Goal: Information Seeking & Learning: Learn about a topic

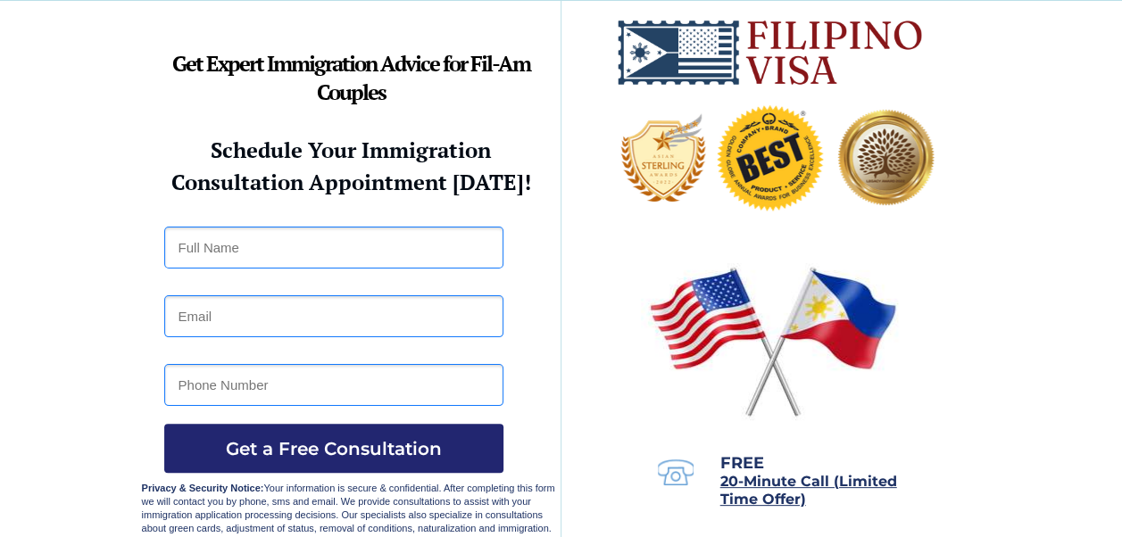
click at [849, 325] on img at bounding box center [773, 341] width 264 height 170
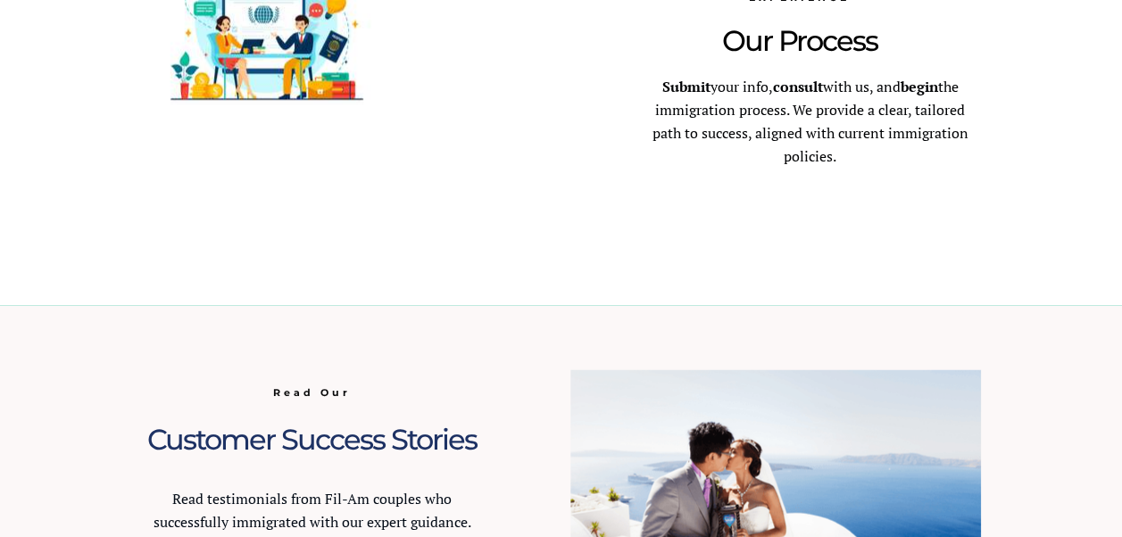
scroll to position [1879, 0]
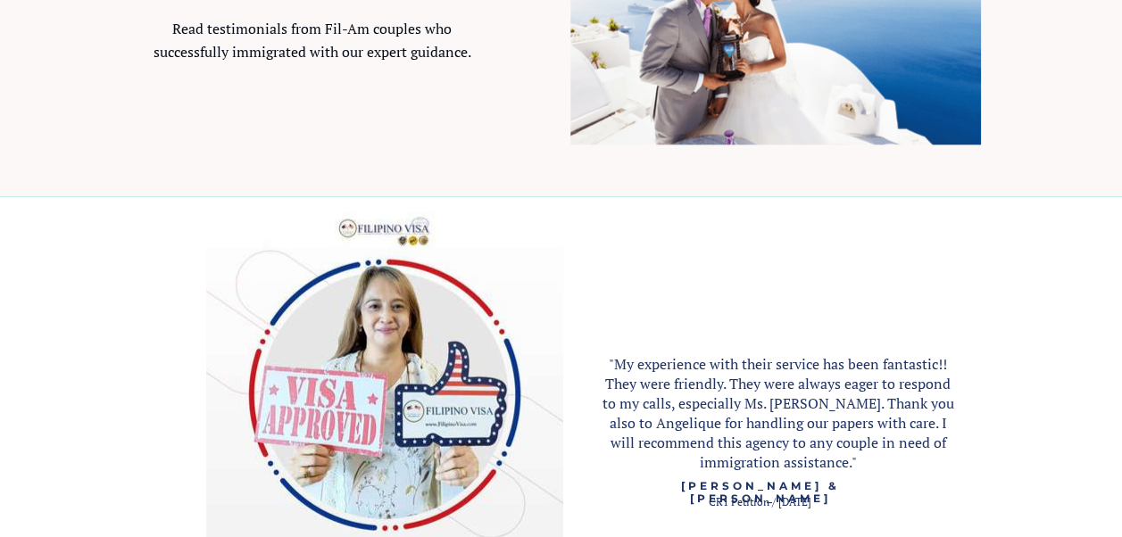
click at [924, 359] on span ""My experience with their service has been fantastic!! They were friendly. They…" at bounding box center [778, 413] width 352 height 118
click at [923, 359] on span ""My experience with their service has been fantastic!! They were friendly. They…" at bounding box center [778, 413] width 352 height 118
click at [728, 361] on span ""My experience with their service has been fantastic!! They were friendly. They…" at bounding box center [778, 413] width 352 height 118
click at [727, 361] on span ""My experience with their service has been fantastic!! They were friendly. They…" at bounding box center [778, 413] width 352 height 118
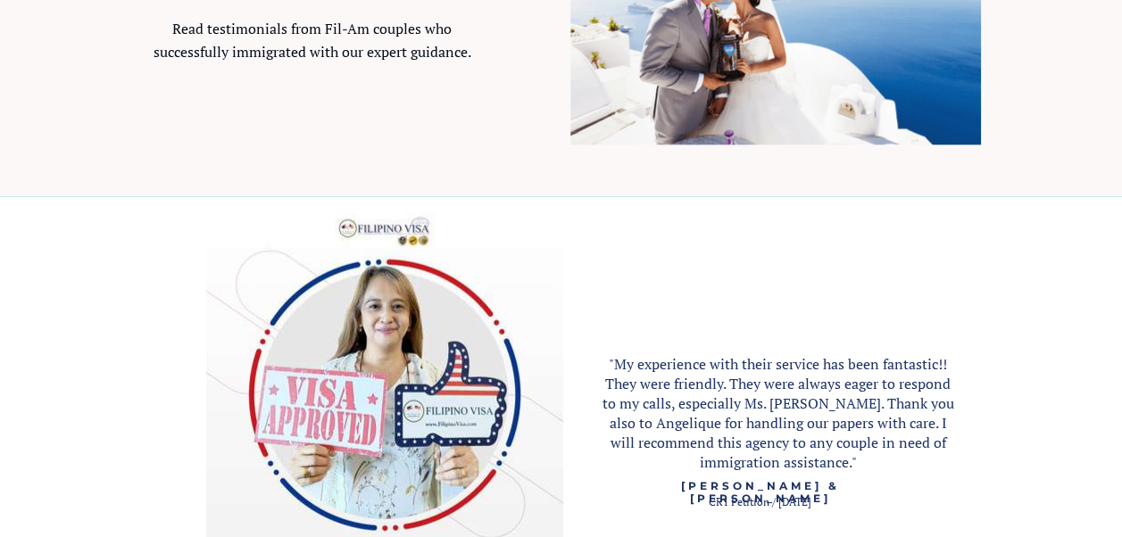
click at [727, 361] on span ""My experience with their service has been fantastic!! They were friendly. They…" at bounding box center [778, 413] width 352 height 118
click at [739, 360] on span ""My experience with their service has been fantastic!! They were friendly. They…" at bounding box center [778, 413] width 352 height 118
click at [735, 359] on span ""My experience with their service has been fantastic!! They were friendly. They…" at bounding box center [778, 413] width 352 height 118
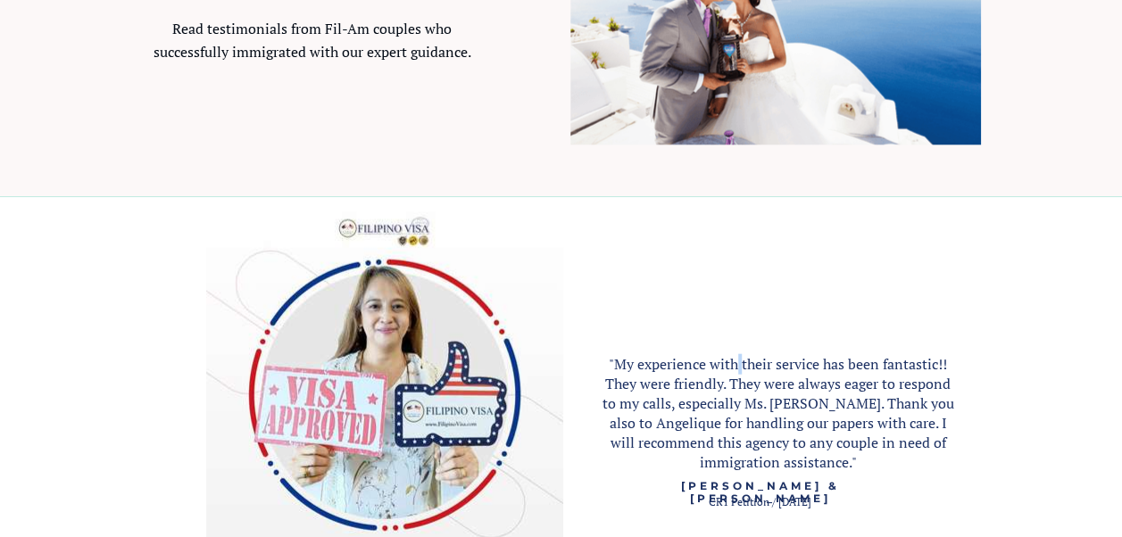
click at [735, 359] on span ""My experience with their service has been fantastic!! They were friendly. They…" at bounding box center [778, 413] width 352 height 118
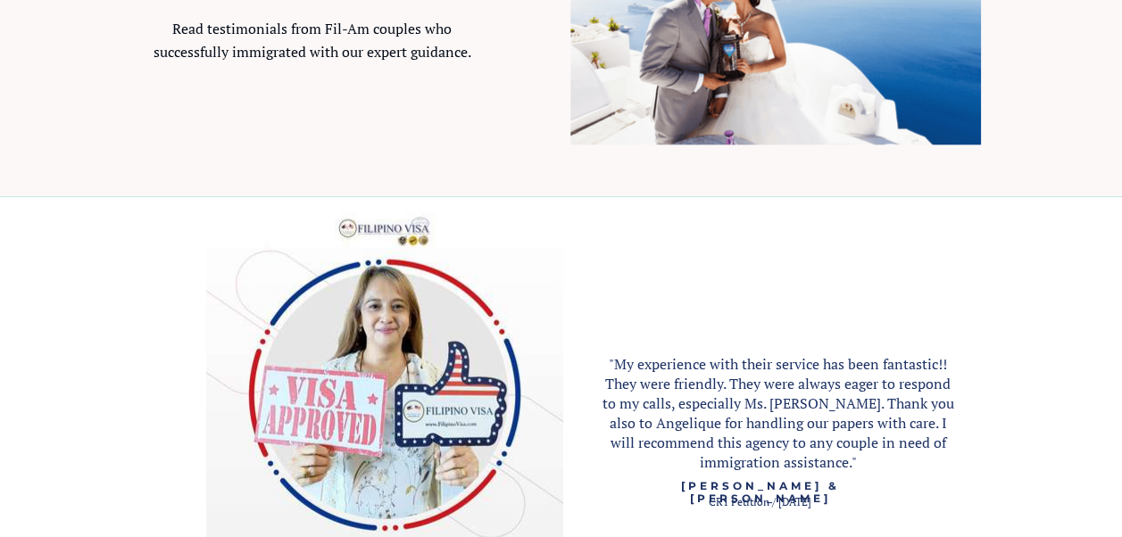
click at [859, 399] on span ""My experience with their service has been fantastic!! They were friendly. They…" at bounding box center [778, 413] width 352 height 118
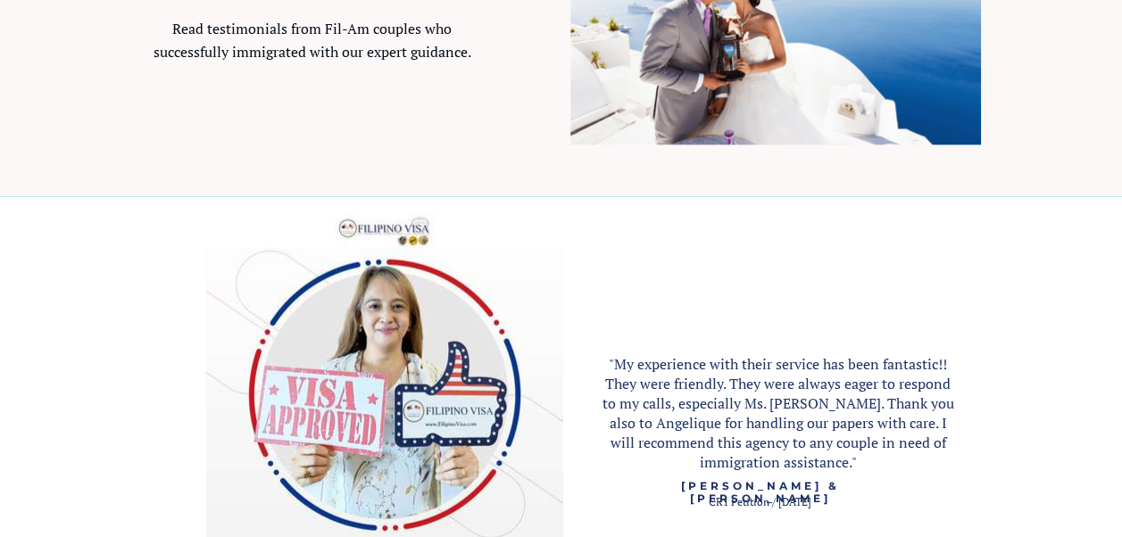
click at [859, 399] on span ""My experience with their service has been fantastic!! They were friendly. They…" at bounding box center [778, 413] width 352 height 118
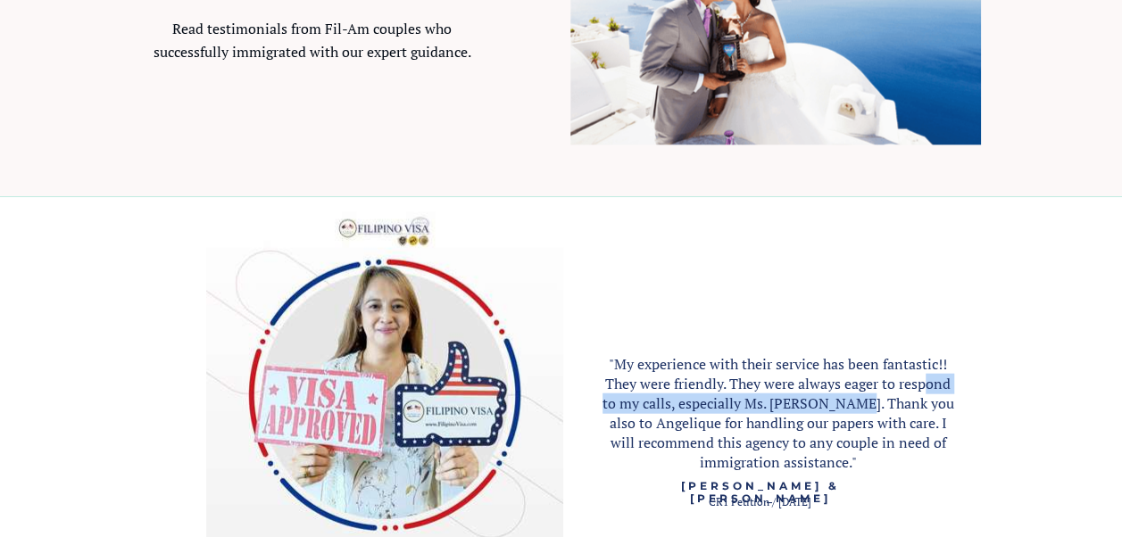
drag, startPoint x: 858, startPoint y: 399, endPoint x: 922, endPoint y: 389, distance: 64.1
click at [922, 389] on span ""My experience with their service has been fantastic!! They were friendly. They…" at bounding box center [778, 413] width 352 height 118
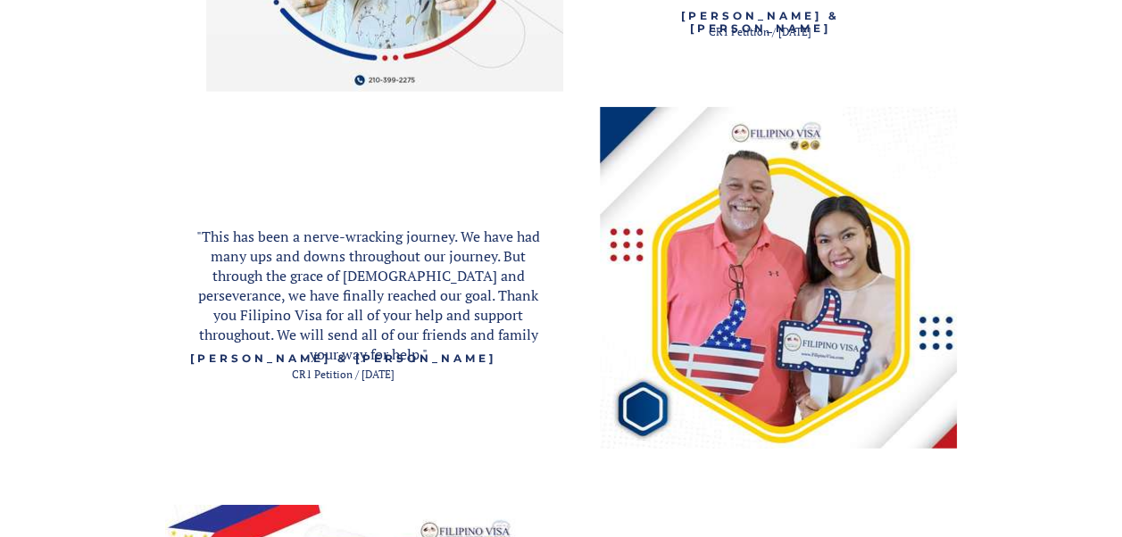
click at [947, 427] on img at bounding box center [778, 278] width 357 height 342
click at [705, 435] on img at bounding box center [778, 278] width 357 height 342
click at [703, 435] on img at bounding box center [778, 278] width 357 height 342
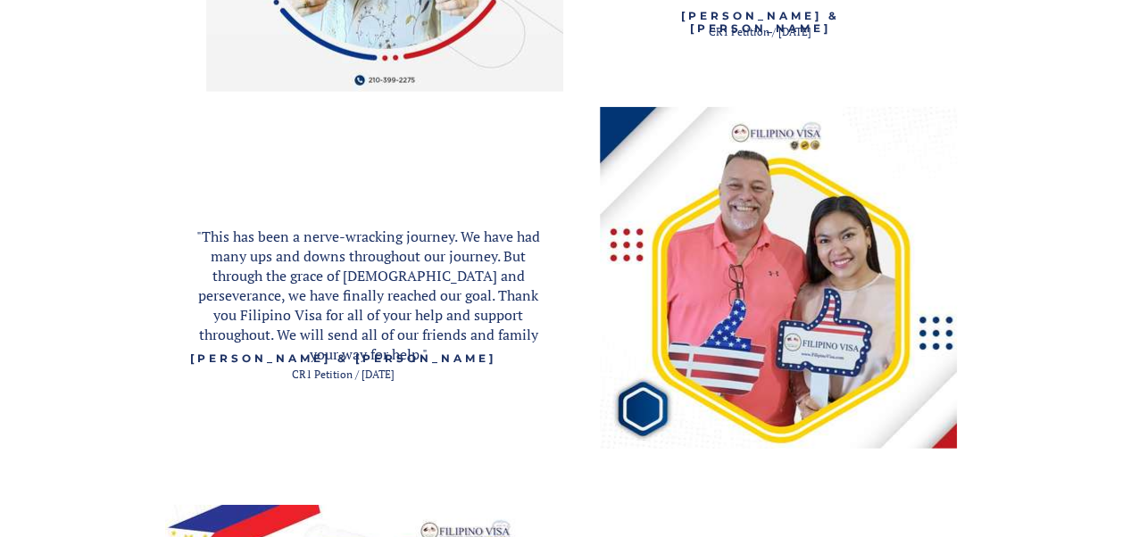
click at [703, 435] on img at bounding box center [778, 278] width 357 height 342
click at [701, 435] on img at bounding box center [778, 278] width 357 height 342
click at [630, 444] on img at bounding box center [778, 278] width 357 height 342
click at [626, 444] on img at bounding box center [778, 278] width 357 height 342
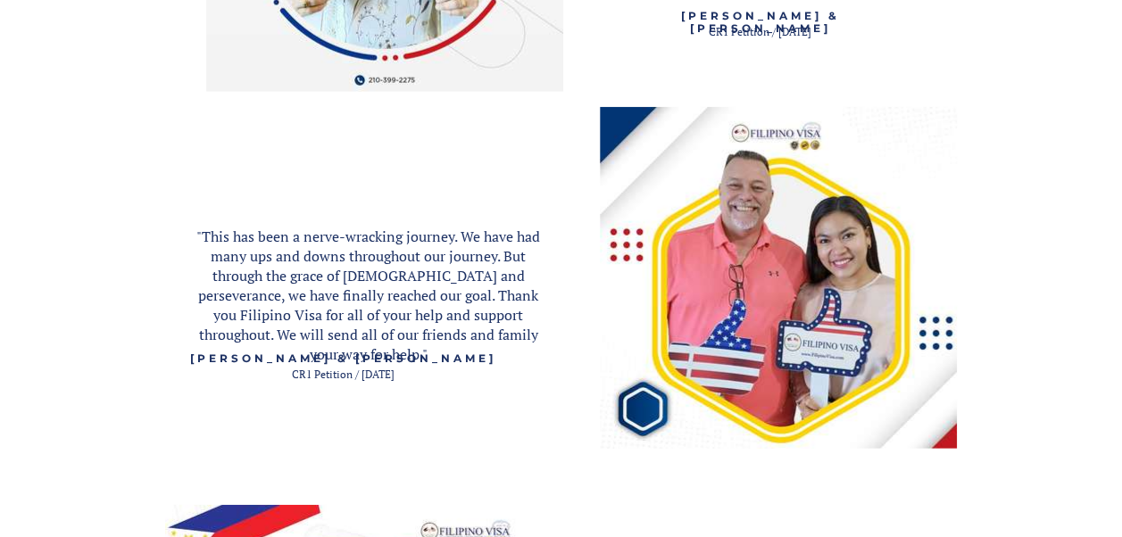
click at [626, 444] on img at bounding box center [778, 278] width 357 height 342
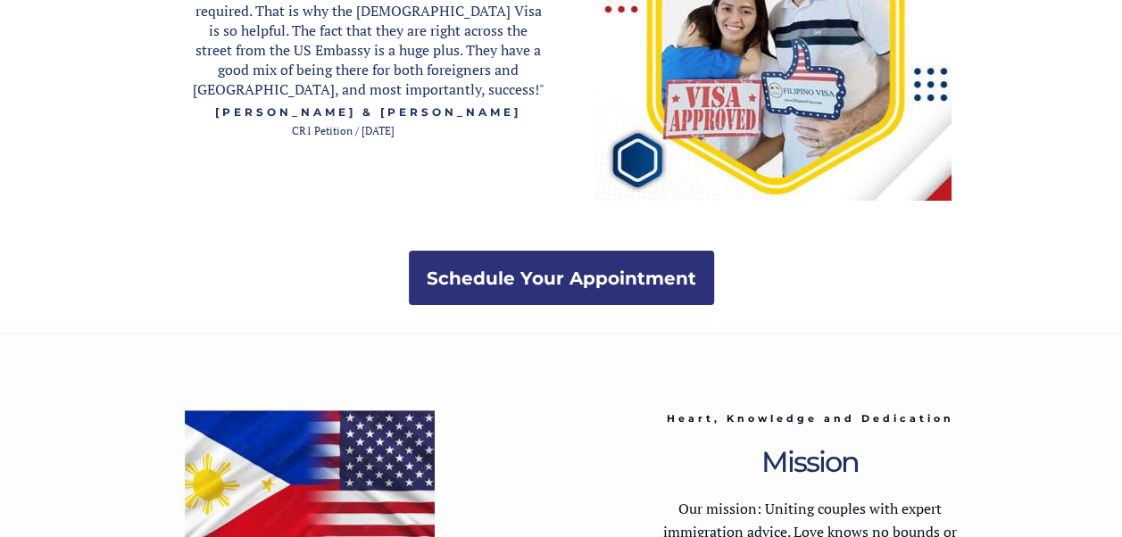
scroll to position [3753, 0]
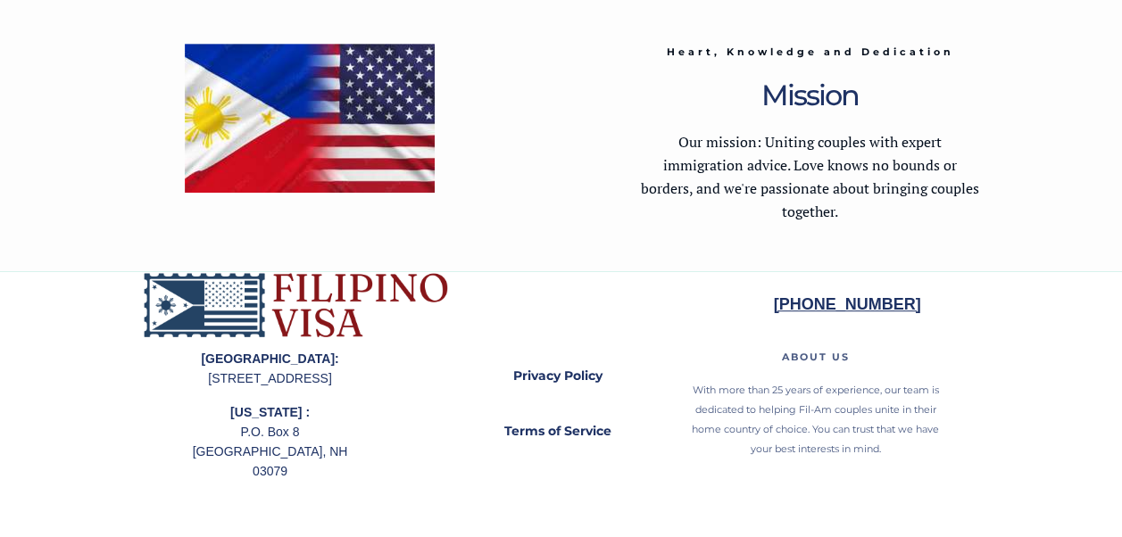
click at [930, 501] on div at bounding box center [561, 404] width 839 height 266
click at [806, 493] on div at bounding box center [561, 404] width 839 height 266
drag, startPoint x: 806, startPoint y: 493, endPoint x: 1138, endPoint y: 463, distance: 333.3
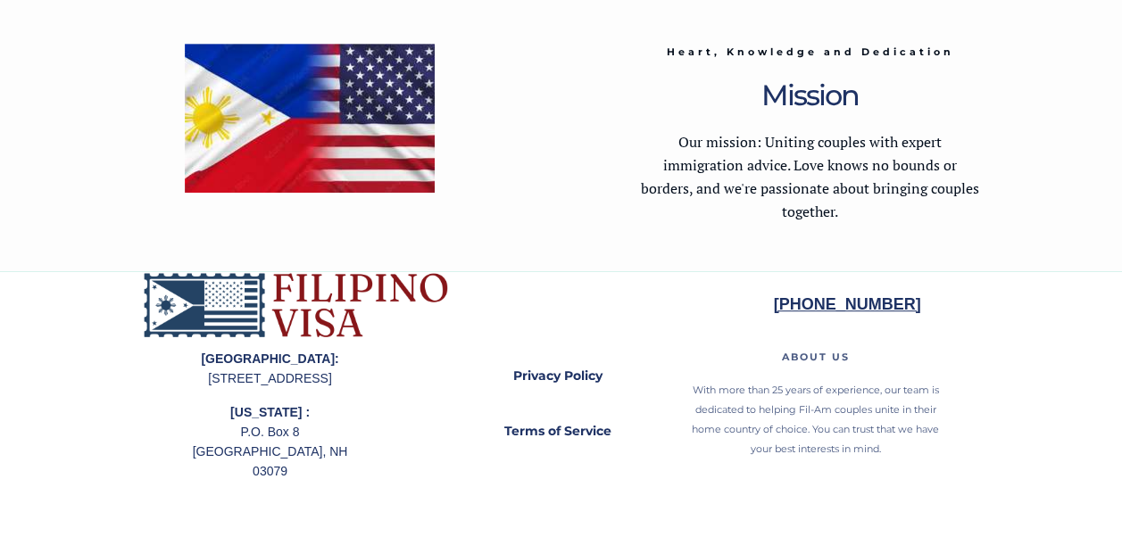
click at [941, 505] on div at bounding box center [561, 404] width 839 height 266
